Goal: Find specific page/section: Find specific page/section

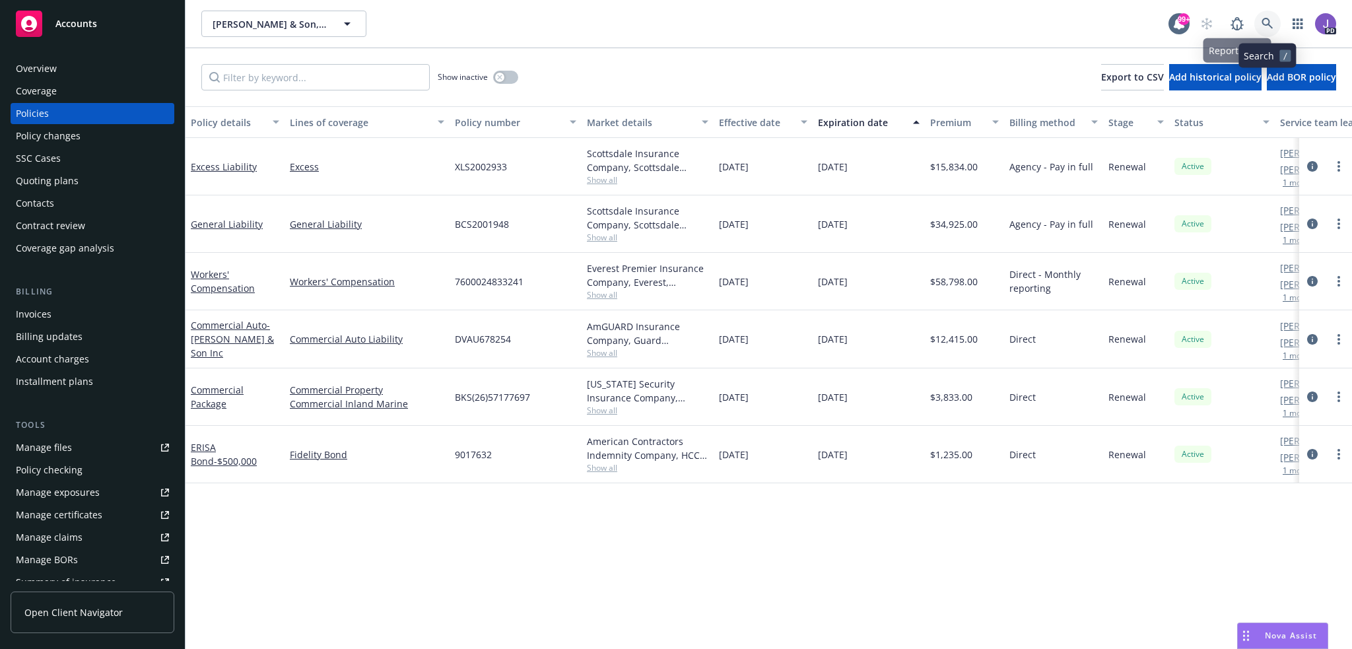
click at [1271, 20] on icon at bounding box center [1267, 24] width 12 height 12
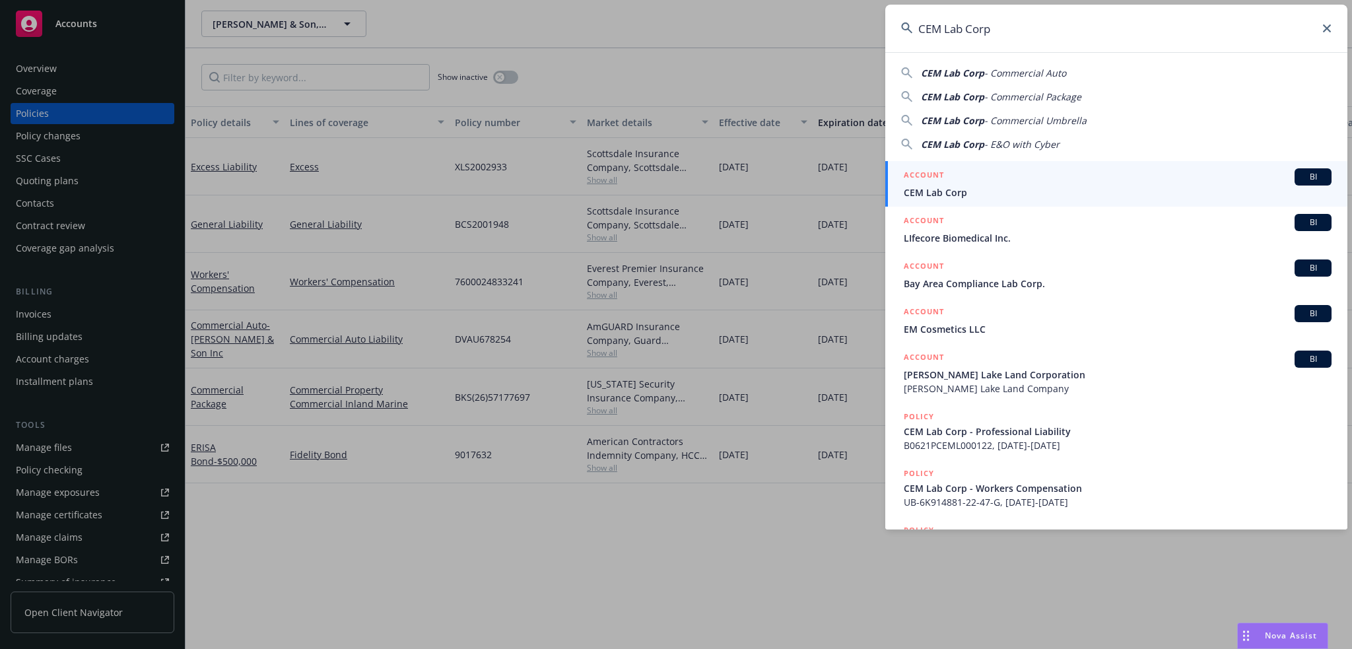
type input "CEM Lab Corp"
click at [968, 179] on div "ACCOUNT BI" at bounding box center [1118, 176] width 428 height 17
